Goal: Task Accomplishment & Management: Use online tool/utility

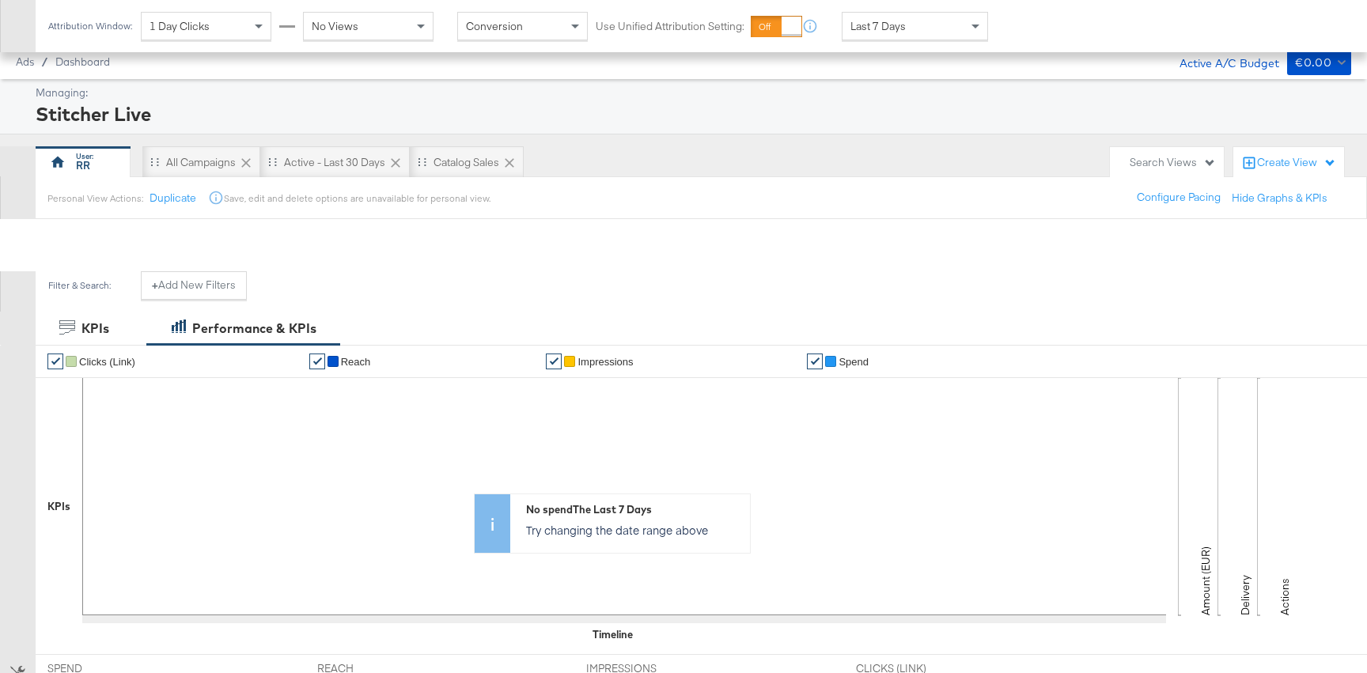
scroll to position [432, 0]
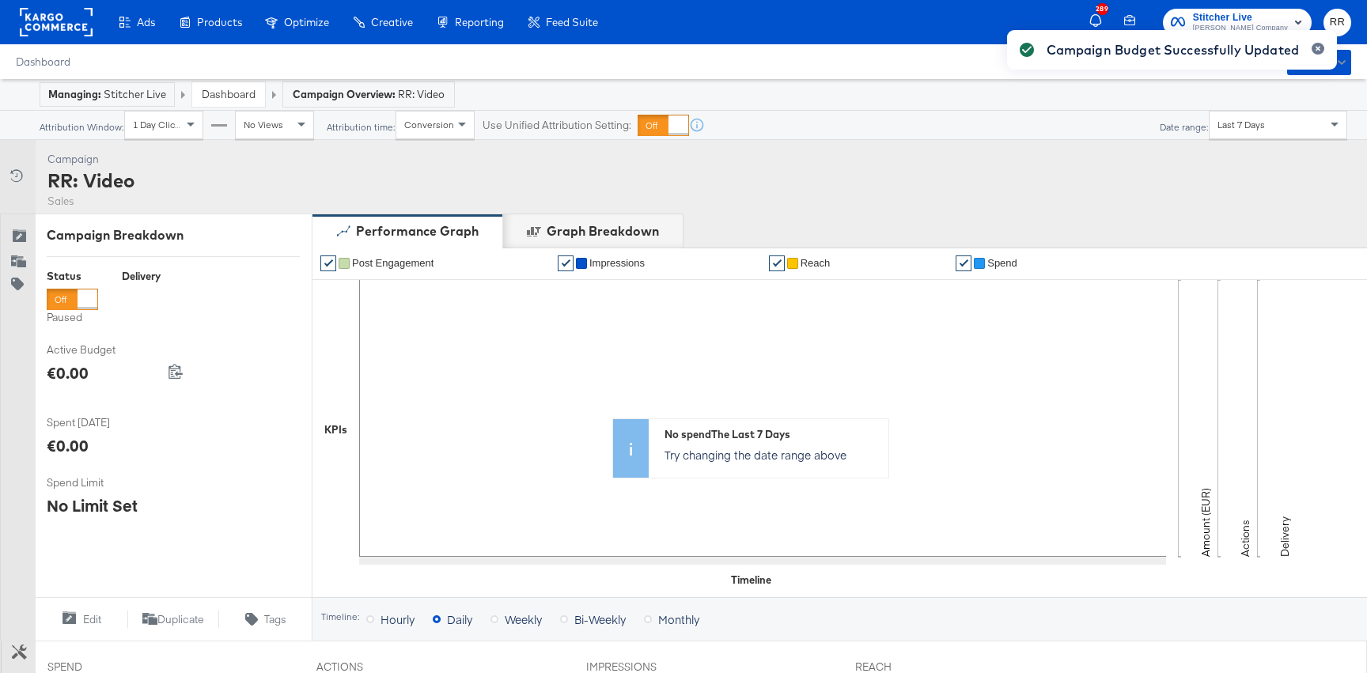
scroll to position [535, 0]
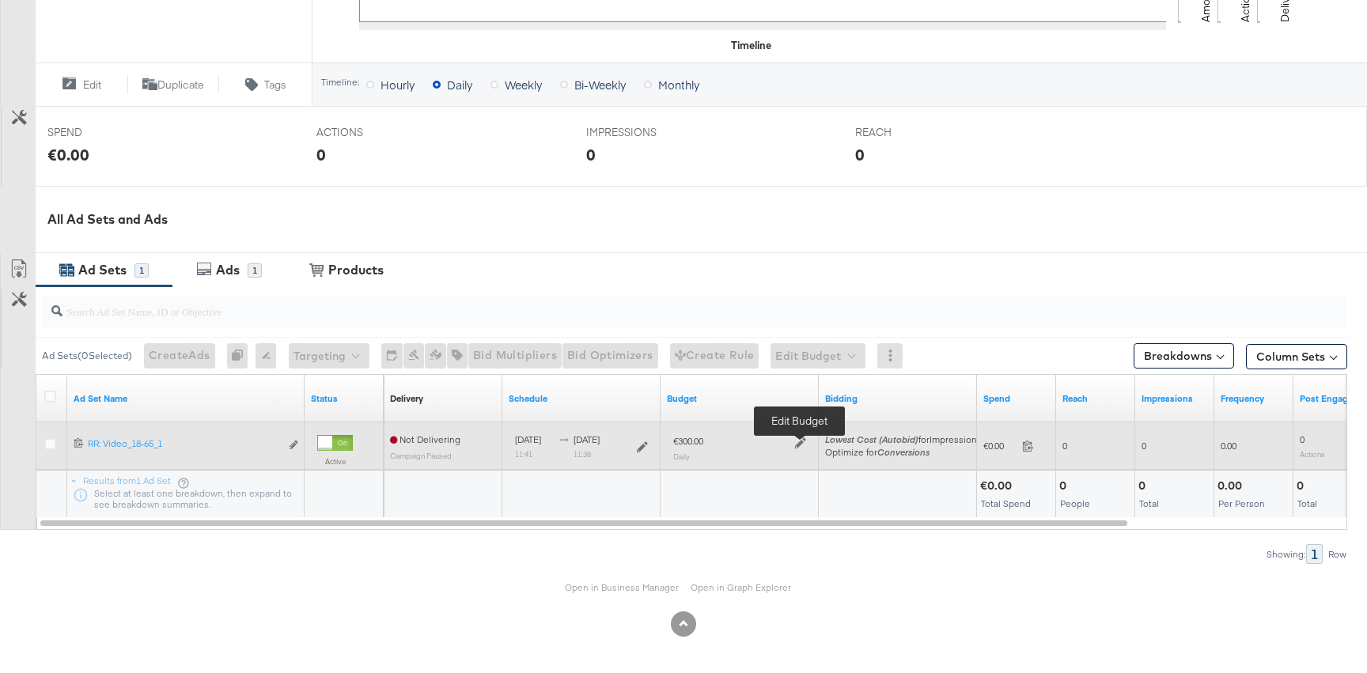
click at [801, 438] on icon at bounding box center [800, 443] width 11 height 11
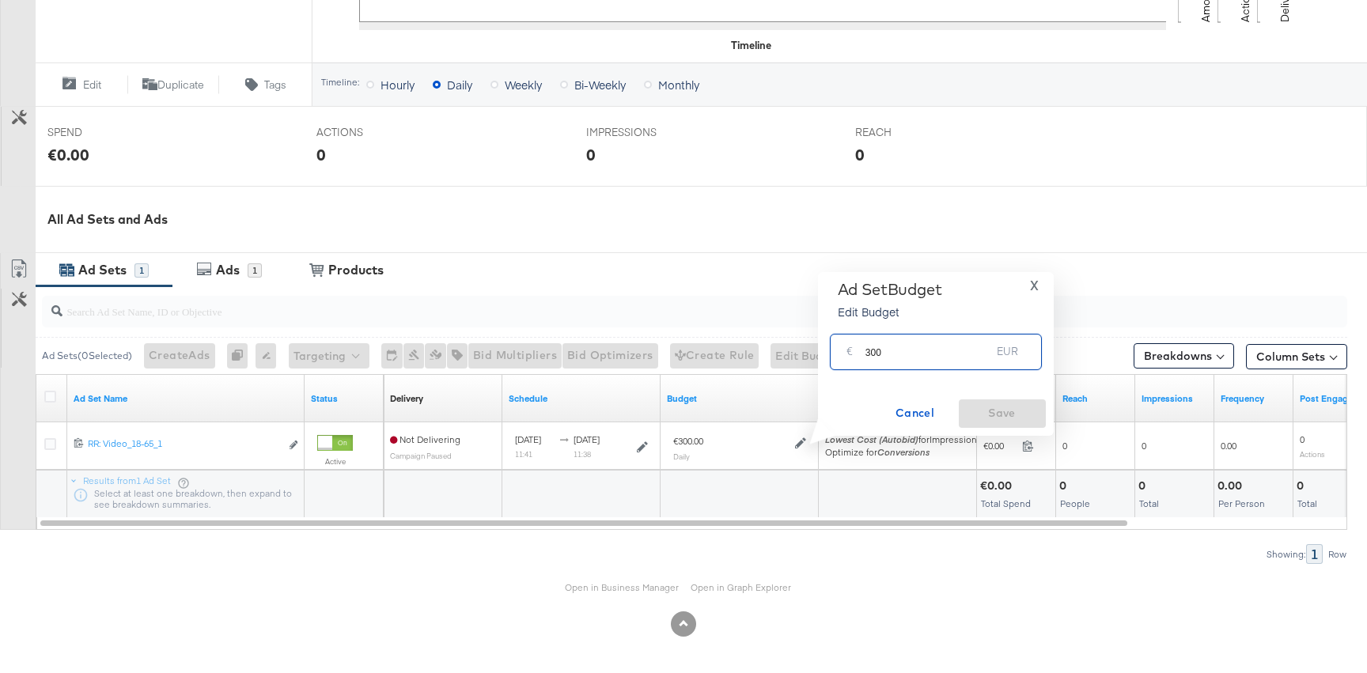
click at [867, 352] on input "300" at bounding box center [929, 345] width 126 height 34
type input "100"
click at [994, 419] on span "Save" at bounding box center [1002, 414] width 74 height 20
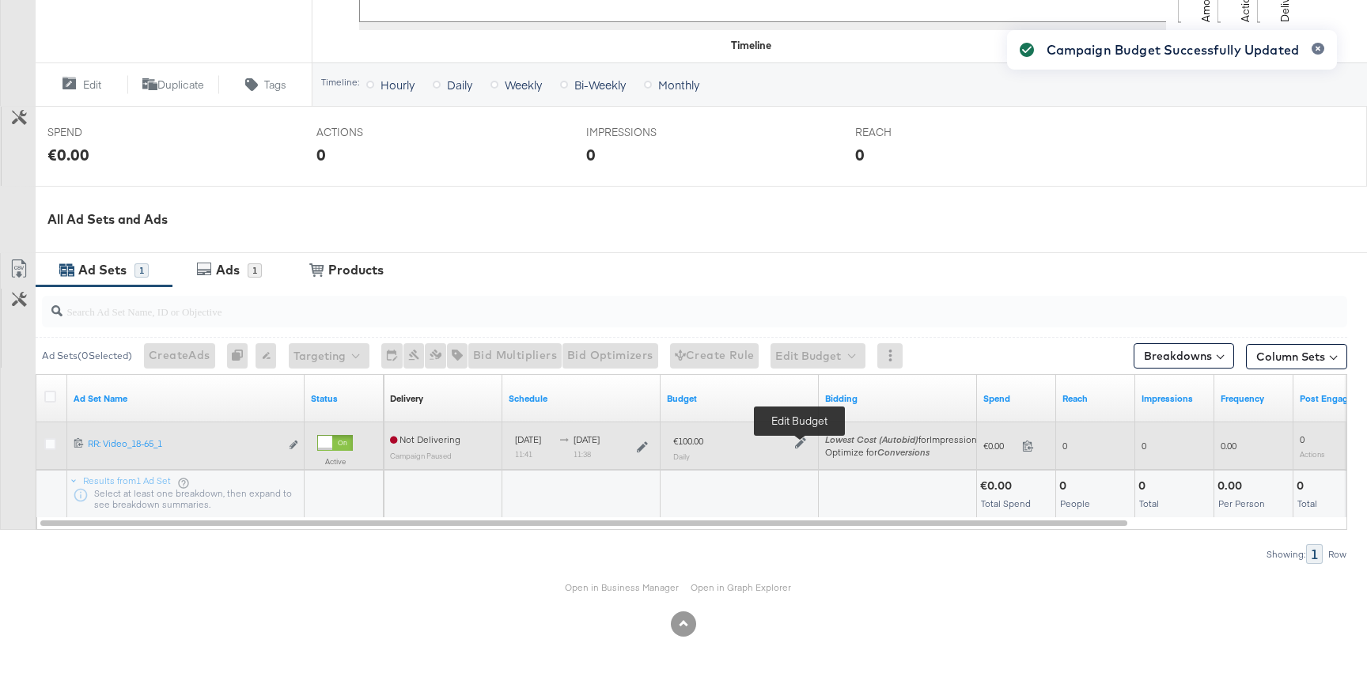
click at [796, 442] on icon at bounding box center [800, 443] width 11 height 11
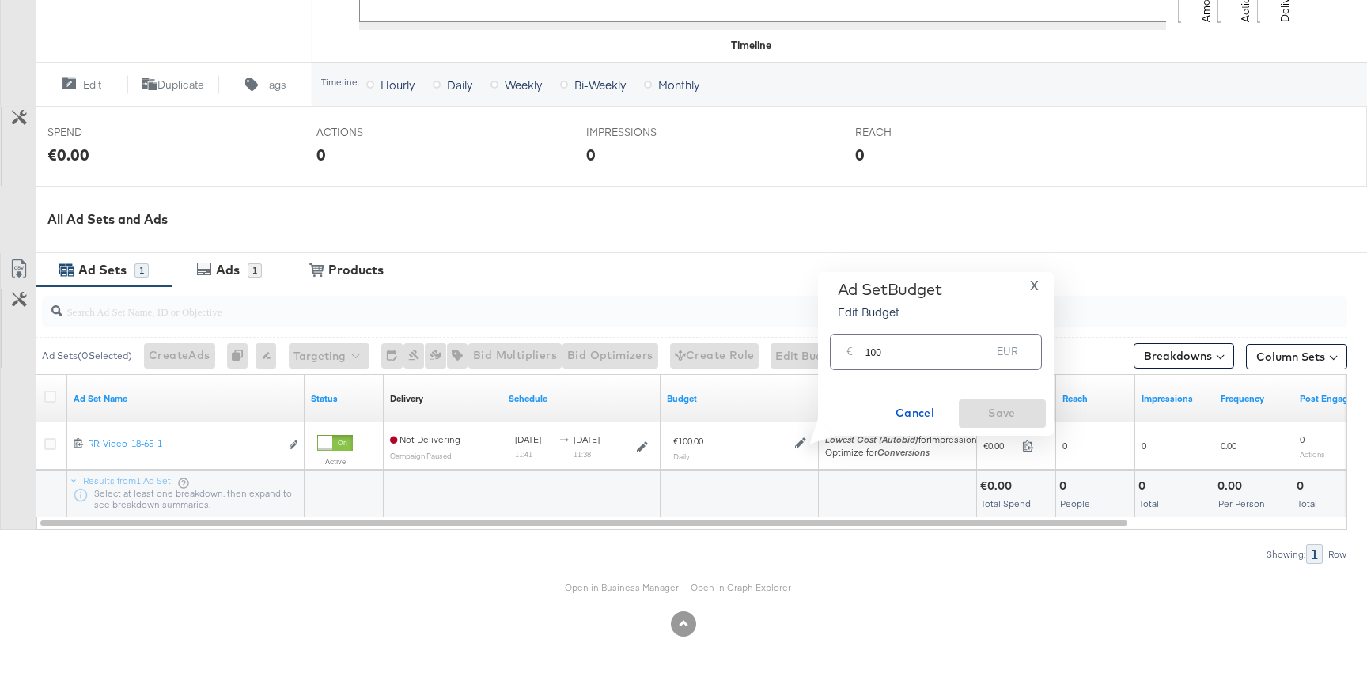
click at [869, 358] on input "100" at bounding box center [929, 345] width 126 height 34
click at [872, 348] on input "100" at bounding box center [929, 345] width 126 height 34
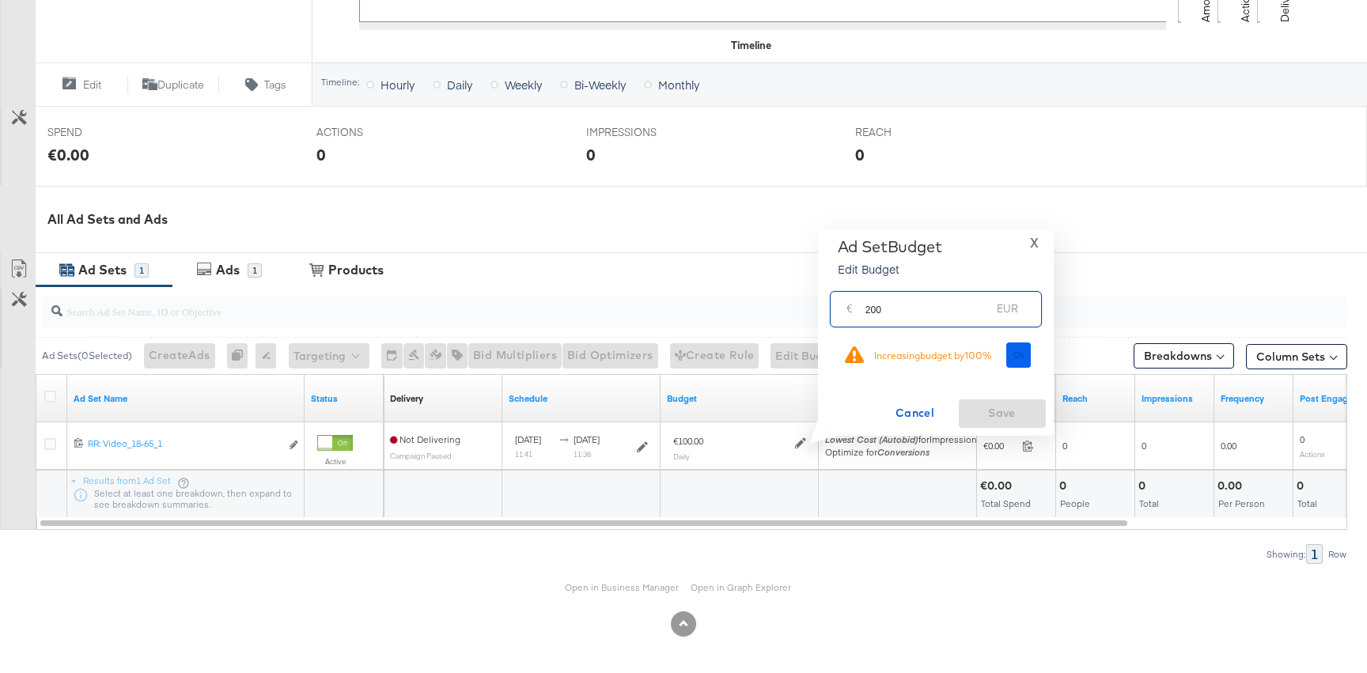
type input "200"
click at [1014, 358] on span "Ok" at bounding box center [1019, 355] width 13 height 11
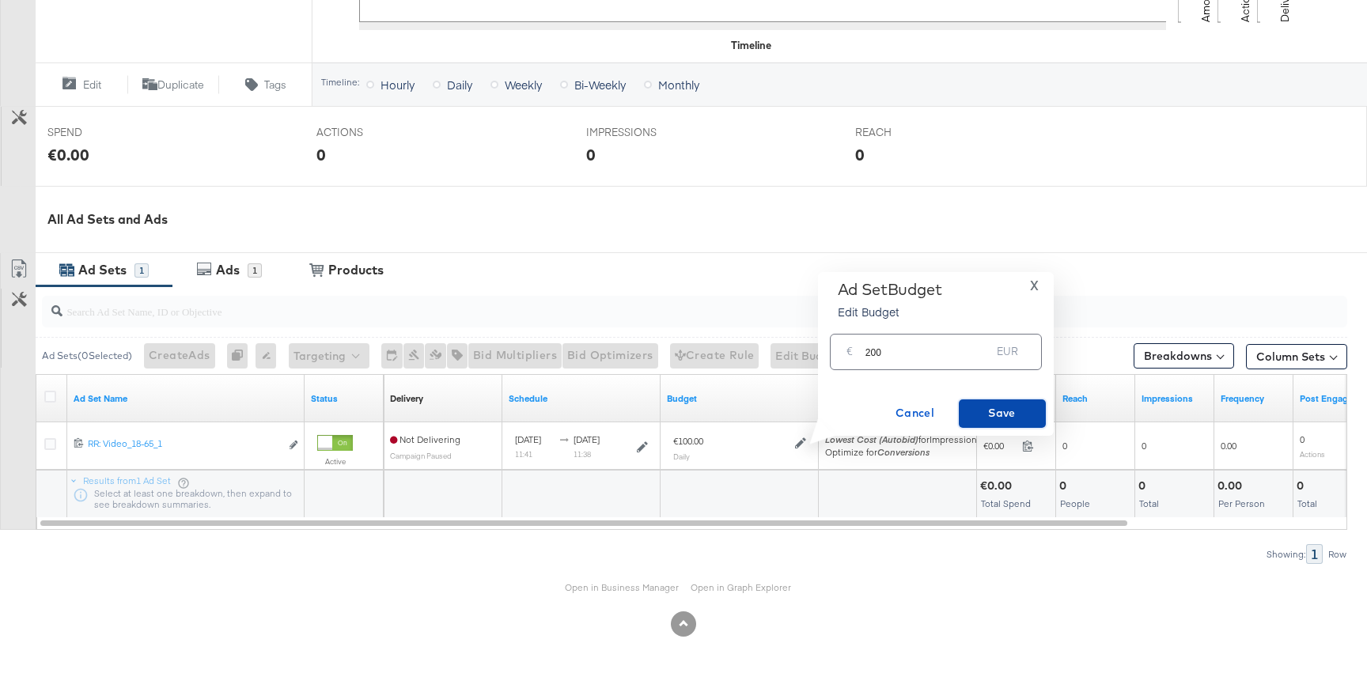
click at [995, 407] on span "Save" at bounding box center [1002, 414] width 74 height 20
